Goal: Transaction & Acquisition: Purchase product/service

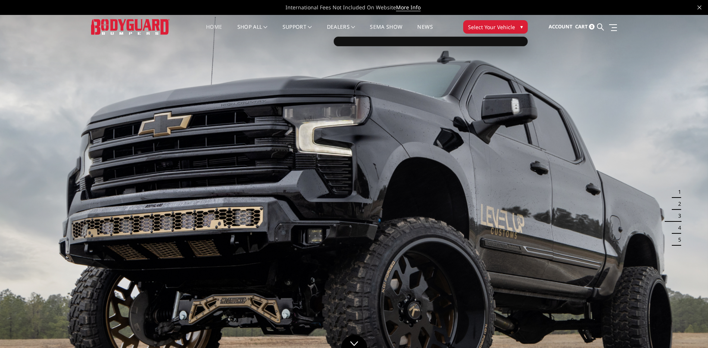
click at [520, 25] on span "▾" at bounding box center [521, 27] width 3 height 8
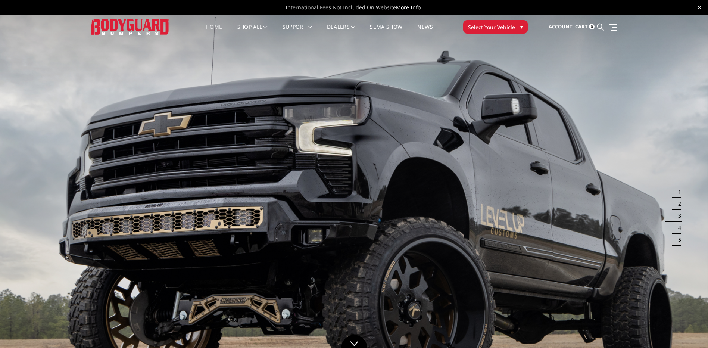
click at [520, 25] on span "▾" at bounding box center [521, 27] width 3 height 8
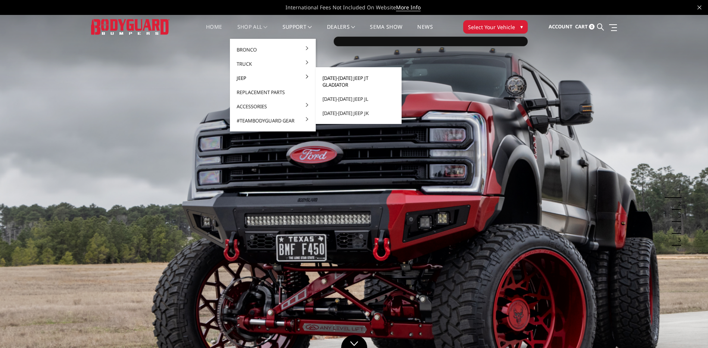
click at [342, 79] on link "[DATE]-[DATE] Jeep JT Gladiator" at bounding box center [359, 81] width 80 height 21
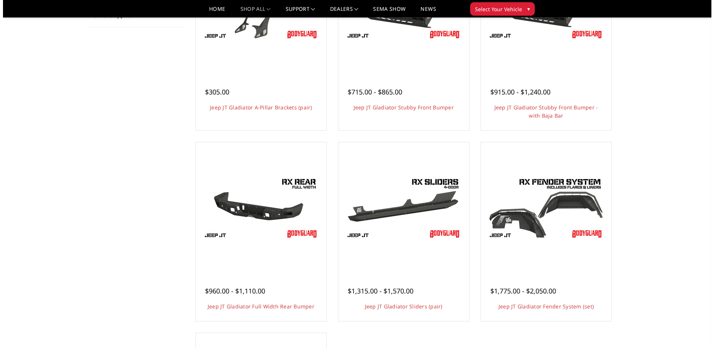
scroll to position [149, 0]
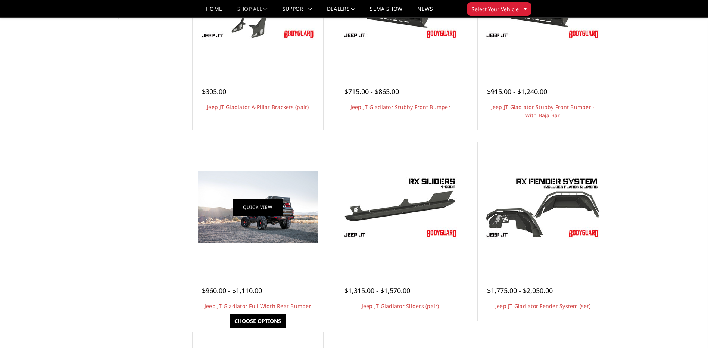
click at [254, 208] on link "Quick view" at bounding box center [258, 207] width 50 height 18
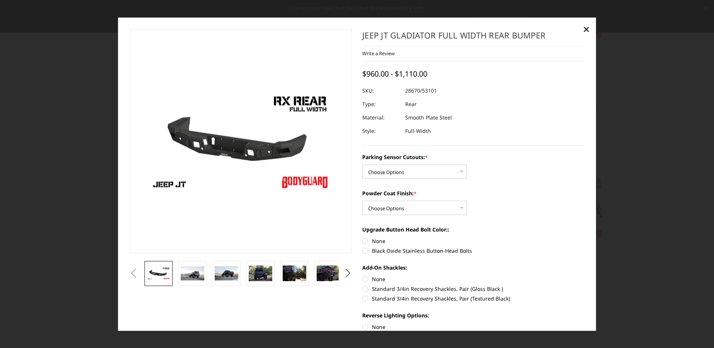
click at [244, 166] on img at bounding box center [233, 136] width 478 height 269
click at [193, 273] on img at bounding box center [193, 273] width 24 height 14
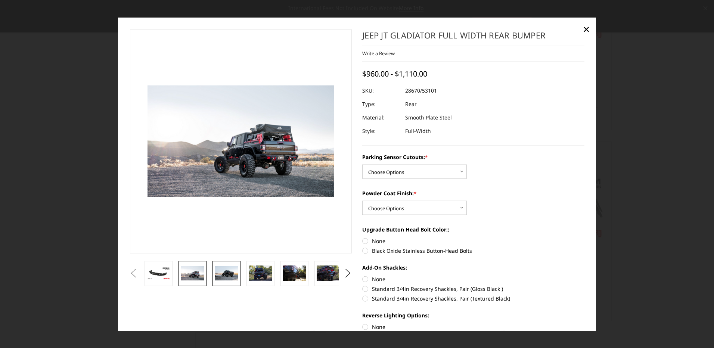
click at [226, 273] on img at bounding box center [227, 273] width 24 height 14
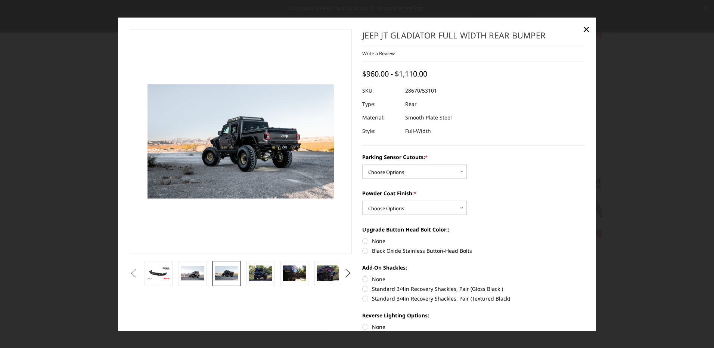
click at [274, 152] on img at bounding box center [198, 139] width 478 height 292
click at [262, 272] on img at bounding box center [261, 273] width 24 height 16
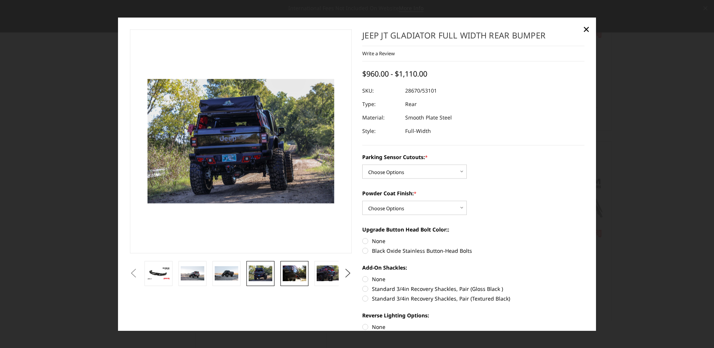
click at [291, 274] on img at bounding box center [295, 273] width 24 height 16
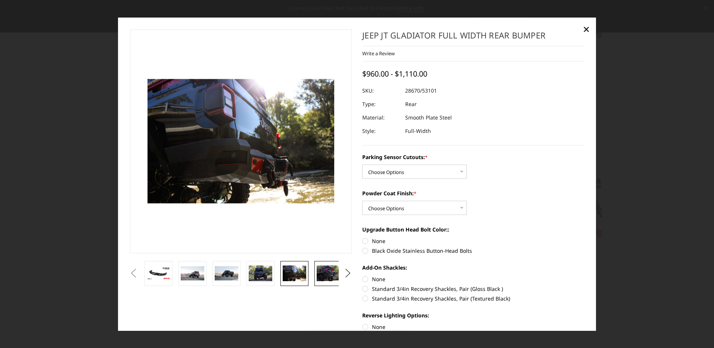
click at [328, 275] on img at bounding box center [328, 273] width 24 height 16
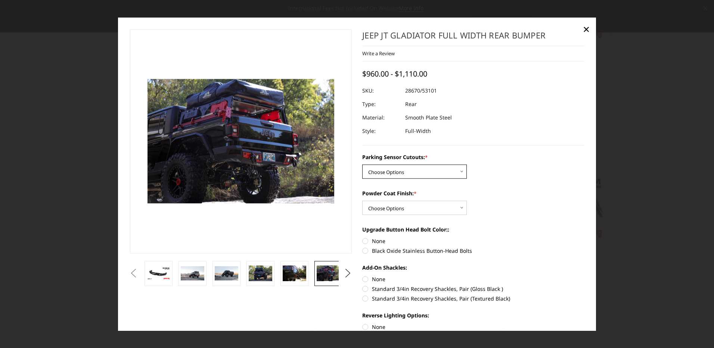
click at [456, 171] on select "Choose Options Yes - WITH Parking Sensor Cutouts No - WITHOUT Parking Sensor Cu…" at bounding box center [414, 172] width 104 height 14
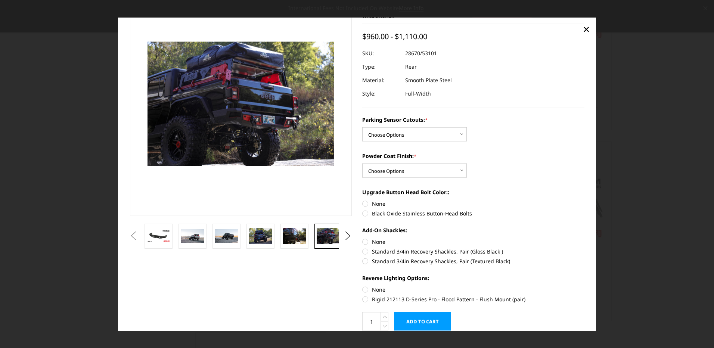
click at [364, 262] on label "Standard 3/4in Recovery Shackles, Pair (Textured Black)" at bounding box center [473, 261] width 222 height 8
click at [584, 248] on input "Standard 3/4in Recovery Shackles, Pair (Textured Black)" at bounding box center [584, 247] width 0 height 0
radio input "true"
click at [460, 171] on select "Choose Options Bare Metal Textured Black Powder Coat" at bounding box center [414, 170] width 104 height 14
select select "4254"
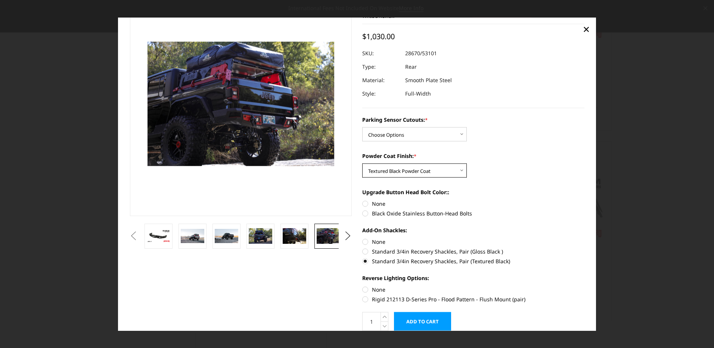
click at [362, 163] on select "Choose Options Bare Metal Textured Black Powder Coat" at bounding box center [414, 170] width 104 height 14
click at [458, 137] on select "Choose Options Yes - WITH Parking Sensor Cutouts No - WITHOUT Parking Sensor Cu…" at bounding box center [414, 134] width 104 height 14
select select "4251"
click at [362, 127] on select "Choose Options Yes - WITH Parking Sensor Cutouts No - WITHOUT Parking Sensor Cu…" at bounding box center [414, 134] width 104 height 14
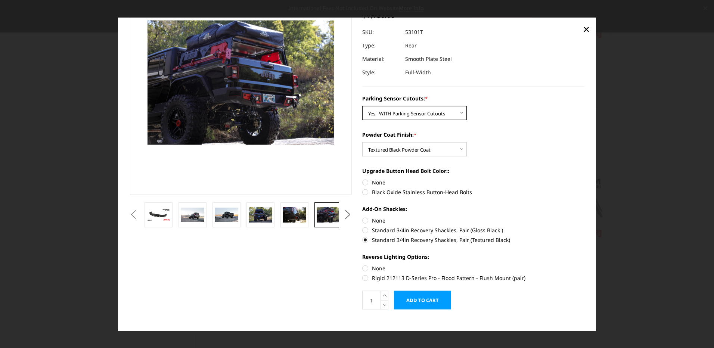
scroll to position [68, 0]
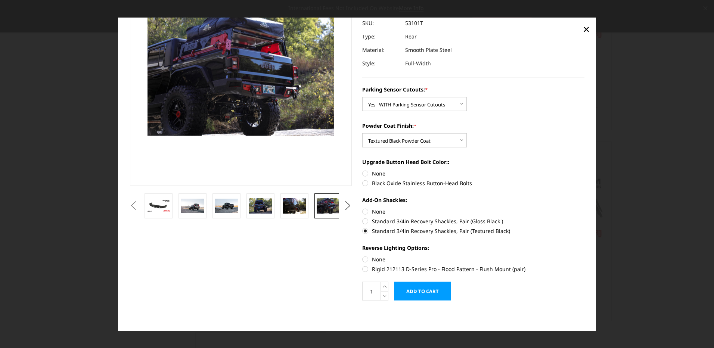
click at [364, 268] on label "Rigid 212113 D-Series Pro - Flood Pattern - Flush Mount (pair)" at bounding box center [473, 269] width 222 height 8
click at [584, 256] on input "Rigid 212113 D-Series Pro - Flood Pattern - Flush Mount (pair)" at bounding box center [584, 255] width 0 height 0
radio input "true"
click at [414, 288] on input "Add to Cart" at bounding box center [422, 291] width 57 height 19
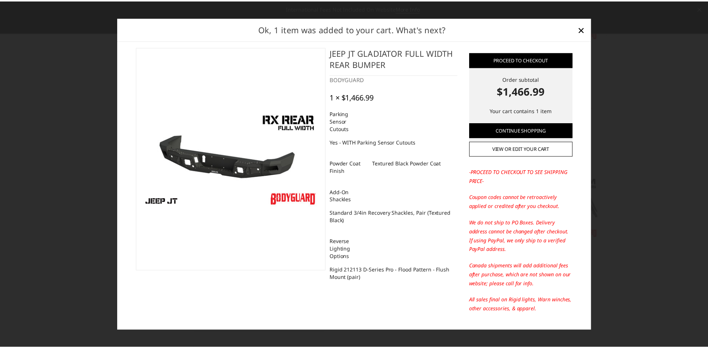
scroll to position [0, 0]
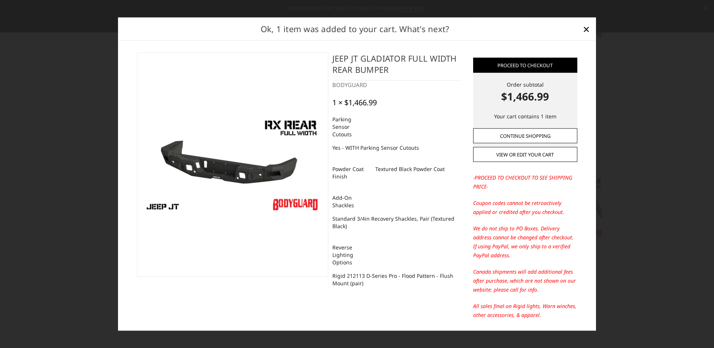
click at [521, 138] on link "Continue Shopping" at bounding box center [525, 135] width 104 height 15
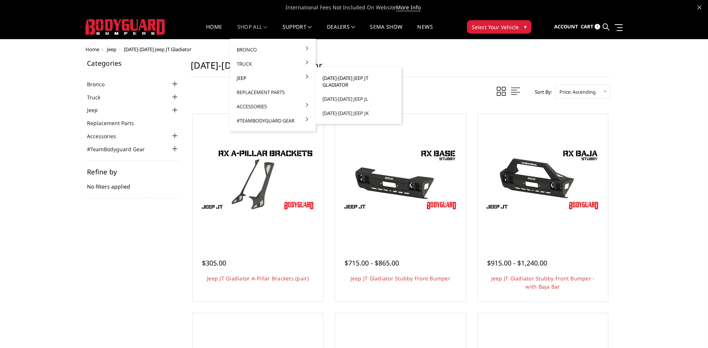
click at [352, 77] on link "[DATE]-[DATE] Jeep JT Gladiator" at bounding box center [359, 81] width 80 height 21
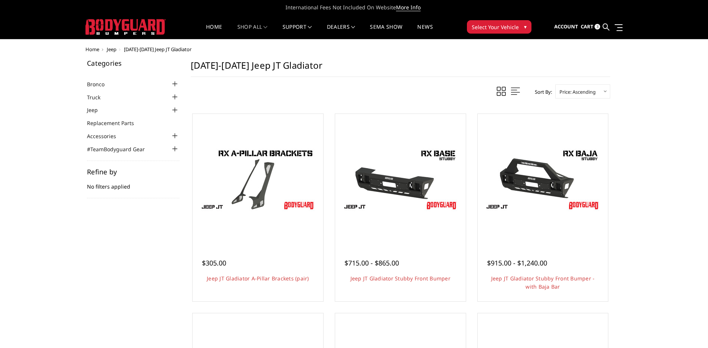
click at [701, 6] on icon at bounding box center [700, 8] width 4 height 4
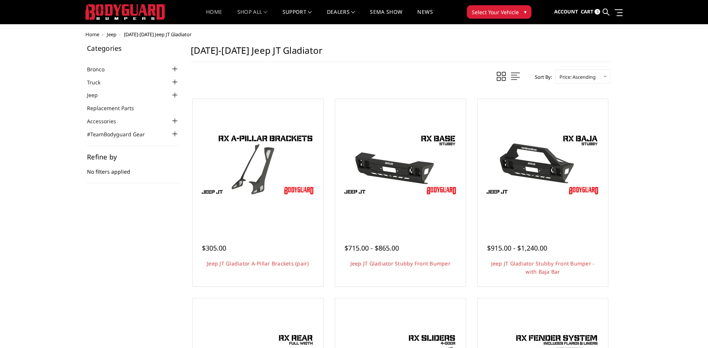
click at [213, 12] on link "Home" at bounding box center [214, 16] width 16 height 15
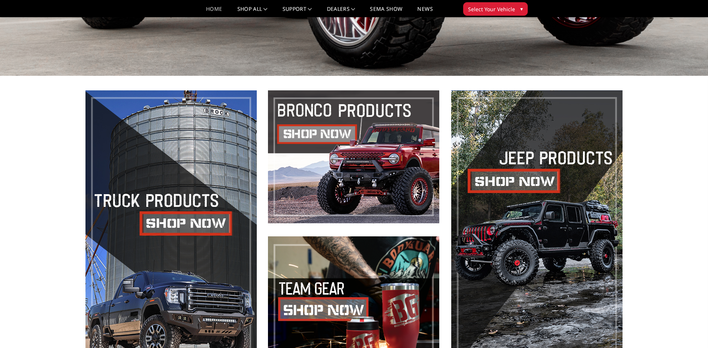
scroll to position [336, 0]
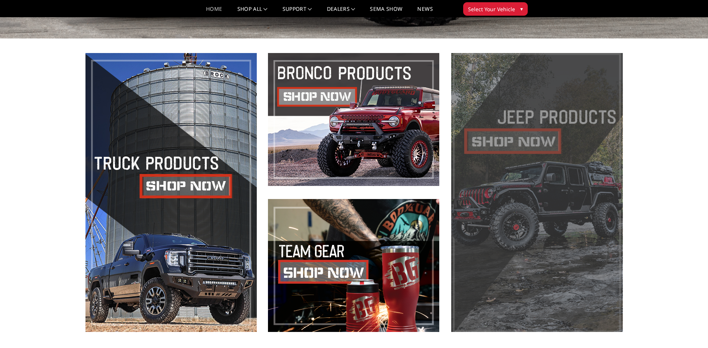
click at [511, 145] on span at bounding box center [536, 192] width 171 height 279
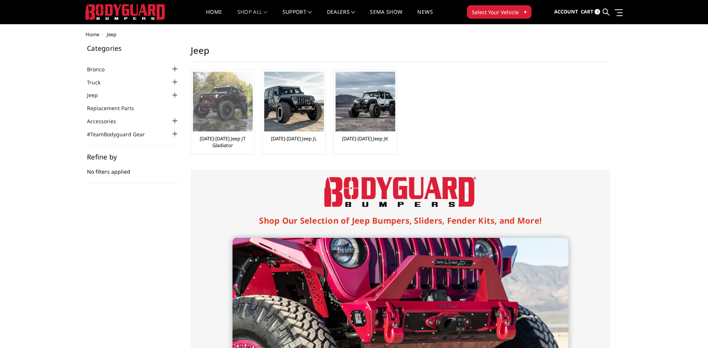
click at [219, 136] on link "[DATE]-[DATE] Jeep JT Gladiator" at bounding box center [222, 141] width 59 height 13
